Goal: Task Accomplishment & Management: Manage account settings

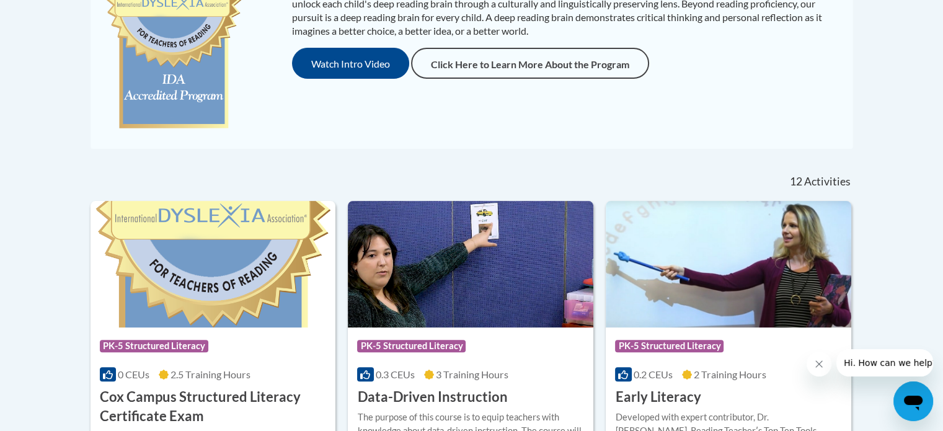
scroll to position [366, 0]
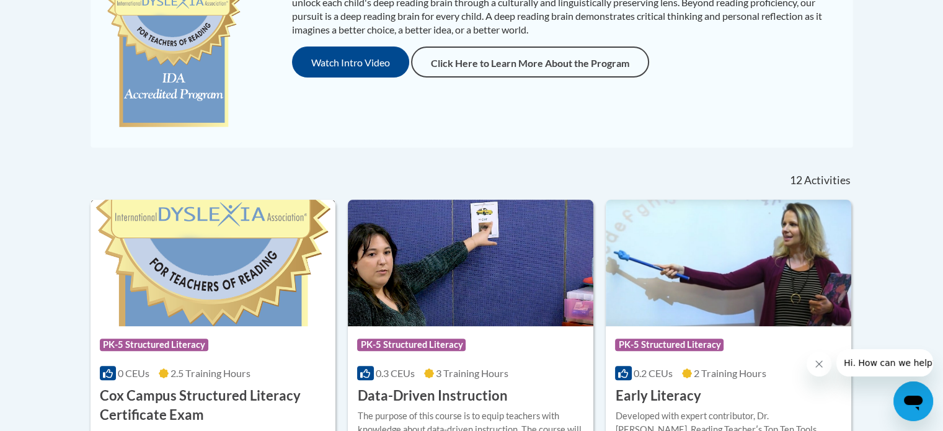
click at [275, 298] on img at bounding box center [214, 263] width 246 height 127
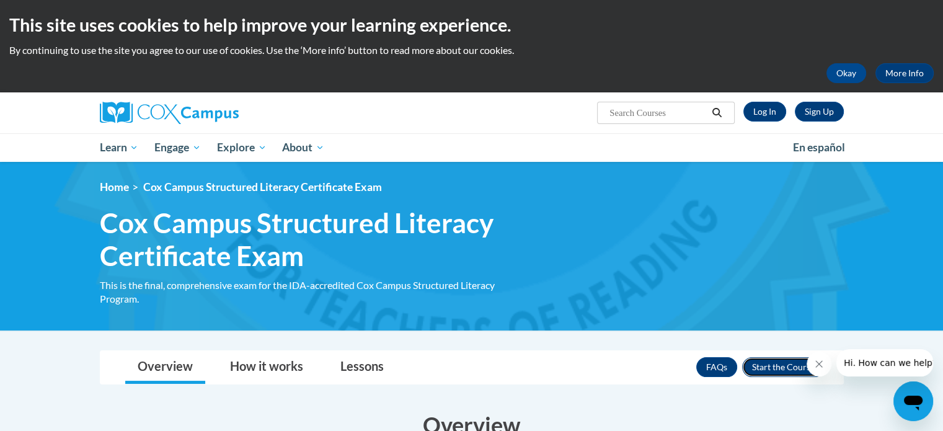
click at [773, 368] on button "Enroll" at bounding box center [783, 367] width 82 height 20
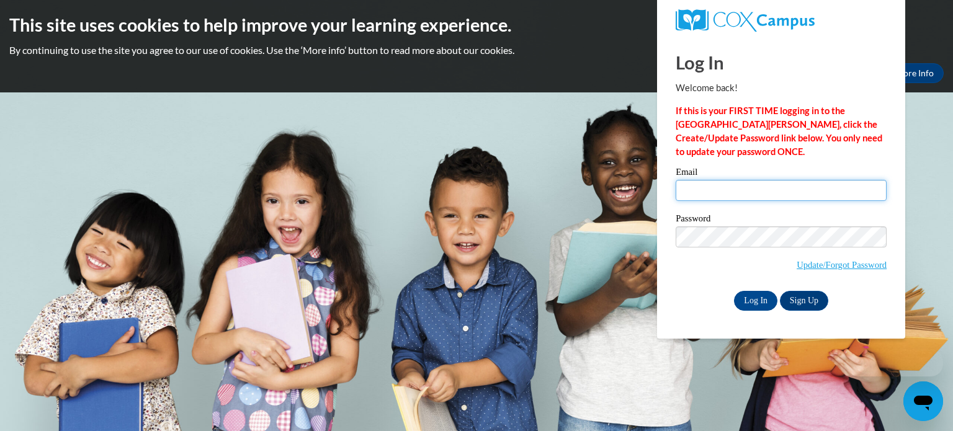
click at [767, 190] on input "Email" at bounding box center [780, 190] width 211 height 21
type input "[EMAIL_ADDRESS][DOMAIN_NAME]"
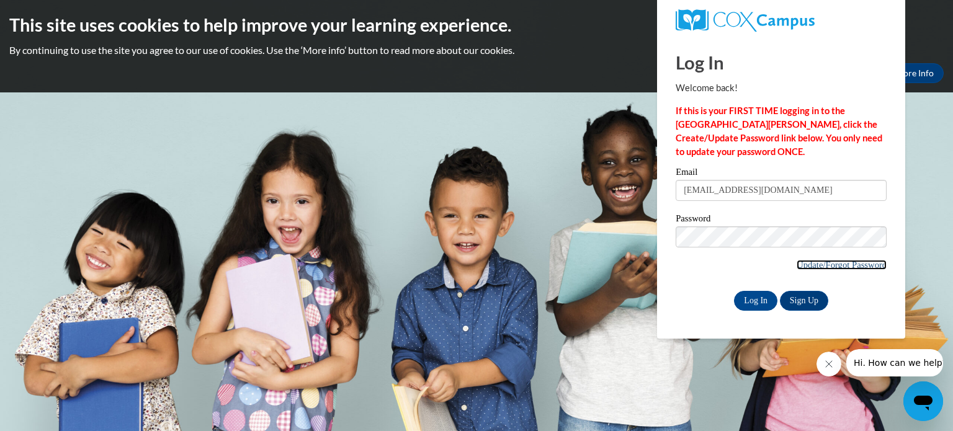
click at [803, 263] on link "Update/Forgot Password" at bounding box center [841, 265] width 90 height 10
